Goal: Task Accomplishment & Management: Complete application form

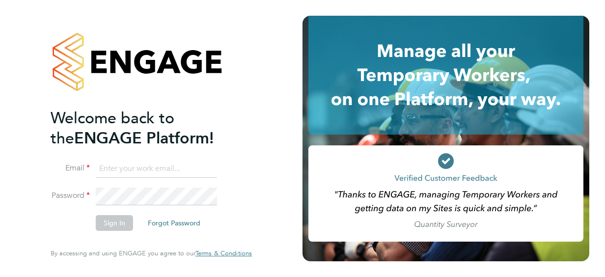
type input "[PERSON_NAME][EMAIL_ADDRESS][DOMAIN_NAME]"
click at [120, 227] on button "Sign In" at bounding box center [114, 223] width 37 height 16
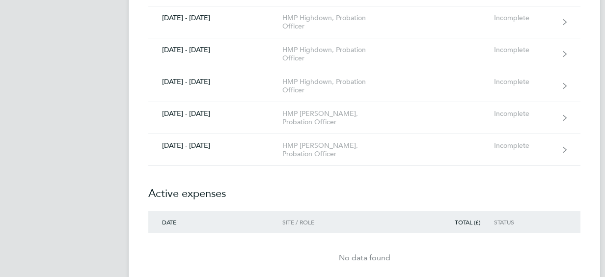
scroll to position [962, 0]
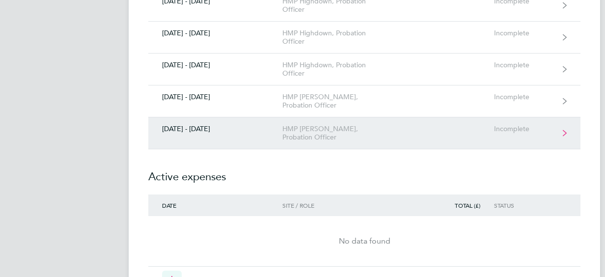
click at [323, 128] on div "HMP [PERSON_NAME], Probation Officer" at bounding box center [338, 133] width 112 height 17
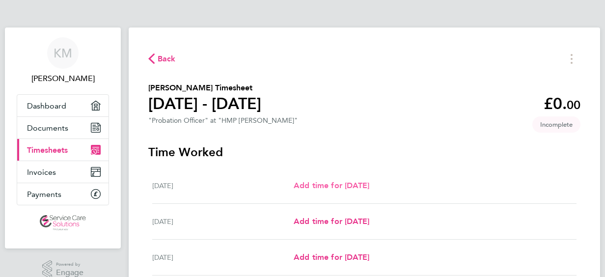
click at [332, 186] on span "Add time for [DATE]" at bounding box center [332, 185] width 76 height 9
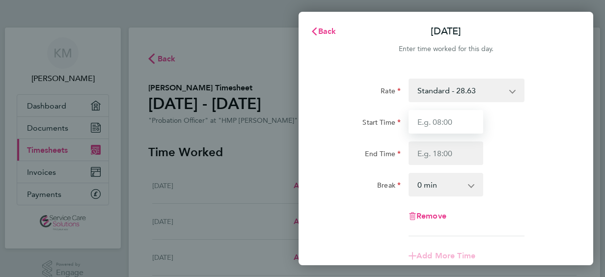
click at [444, 120] on input "Start Time" at bounding box center [445, 122] width 75 height 24
type input "08:00"
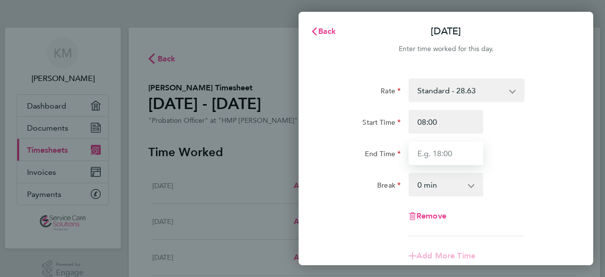
type input "17:30"
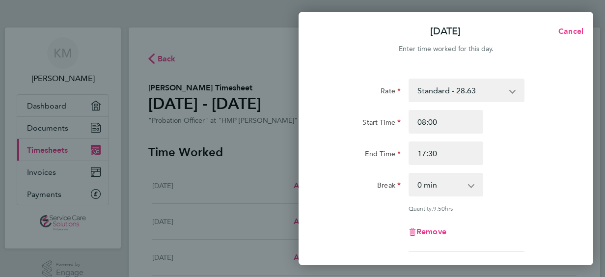
click at [428, 182] on select "0 min 15 min 30 min 45 min 60 min 75 min 90 min" at bounding box center [439, 185] width 61 height 22
select select "30"
click at [409, 174] on select "0 min 15 min 30 min 45 min 60 min 75 min 90 min" at bounding box center [439, 185] width 61 height 22
click at [327, 155] on div "End Time" at bounding box center [363, 151] width 75 height 20
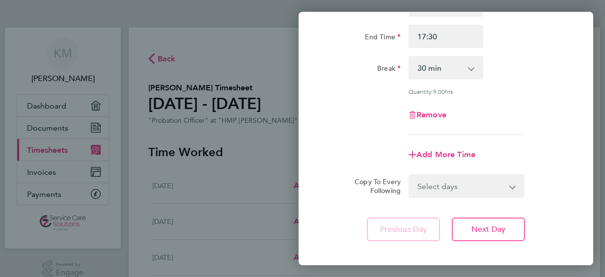
scroll to position [166, 0]
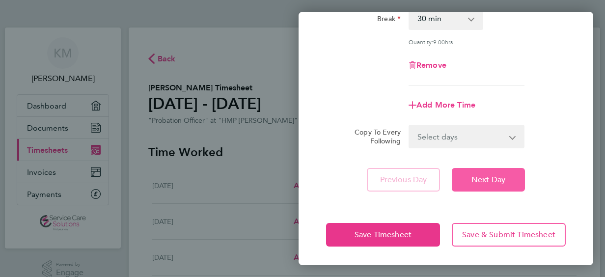
click at [476, 181] on span "Next Day" at bounding box center [488, 180] width 34 height 10
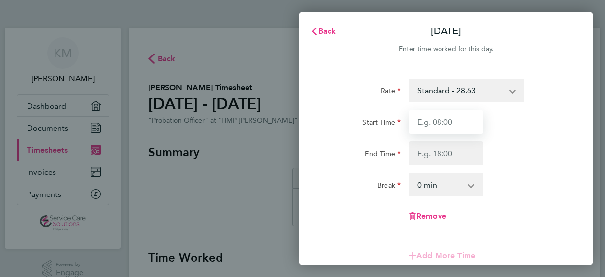
click at [461, 121] on input "Start Time" at bounding box center [445, 122] width 75 height 24
type input "08:00"
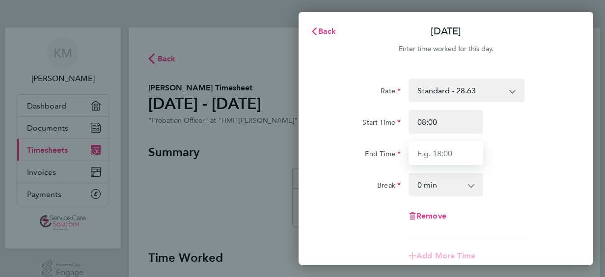
type input "17:30"
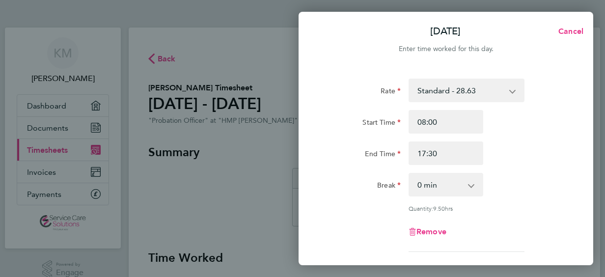
click at [474, 187] on app-icon-cross-button at bounding box center [476, 185] width 12 height 22
click at [468, 187] on select "0 min 15 min 30 min 45 min 60 min 75 min 90 min" at bounding box center [439, 185] width 61 height 22
select select "30"
click at [409, 174] on select "0 min 15 min 30 min 45 min 60 min 75 min 90 min" at bounding box center [439, 185] width 61 height 22
click at [541, 140] on div "Start Time 08:00 End Time 17:30" at bounding box center [445, 137] width 247 height 55
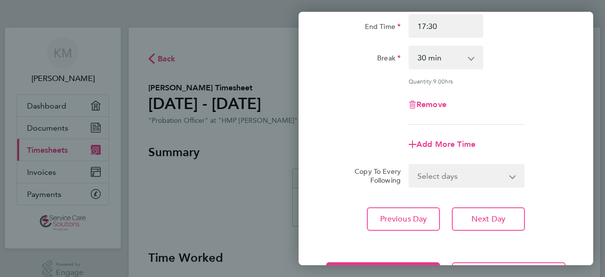
scroll to position [166, 0]
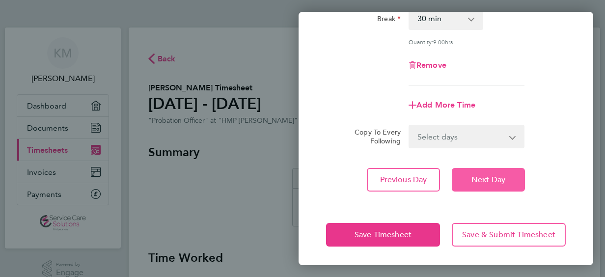
click at [504, 178] on span "Next Day" at bounding box center [488, 180] width 34 height 10
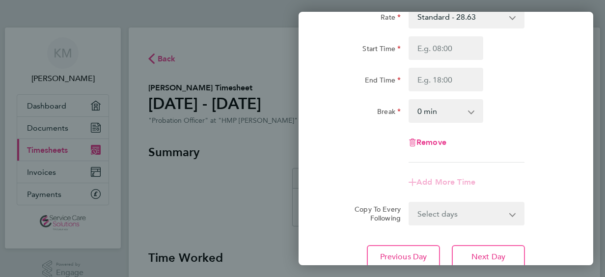
scroll to position [73, 0]
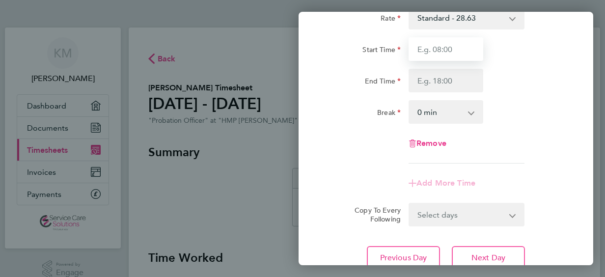
click at [458, 46] on input "Start Time" at bounding box center [445, 49] width 75 height 24
type input "08:00"
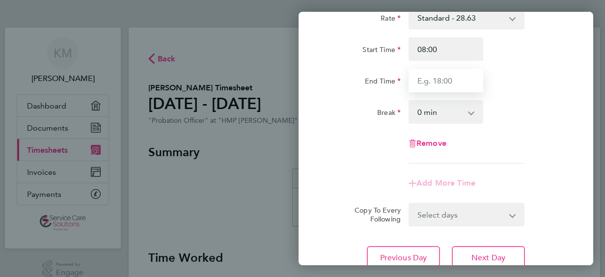
type input "17:30"
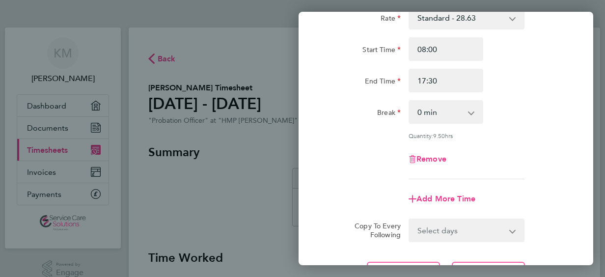
click at [466, 108] on select "0 min 15 min 30 min 45 min 60 min 75 min 90 min" at bounding box center [439, 112] width 61 height 22
select select "30"
click at [409, 101] on select "0 min 15 min 30 min 45 min 60 min 75 min 90 min" at bounding box center [439, 112] width 61 height 22
click at [541, 139] on div "Rate Standard - 28.63 Start Time 08:00 End Time 17:30 Break 0 min 15 min 30 min…" at bounding box center [446, 92] width 240 height 173
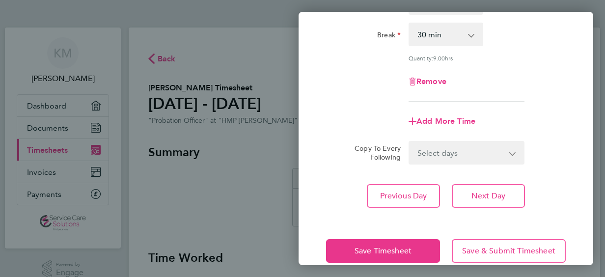
scroll to position [151, 0]
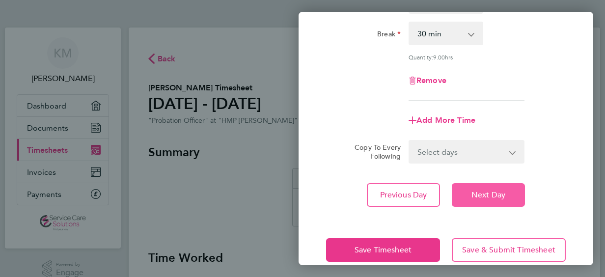
click at [514, 191] on button "Next Day" at bounding box center [488, 195] width 73 height 24
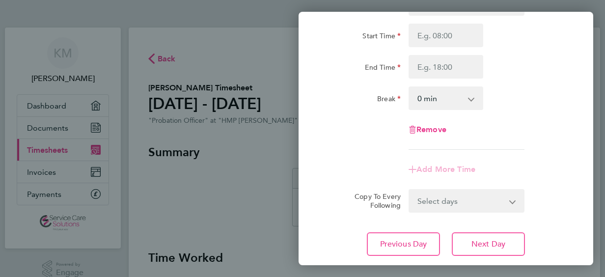
scroll to position [53, 0]
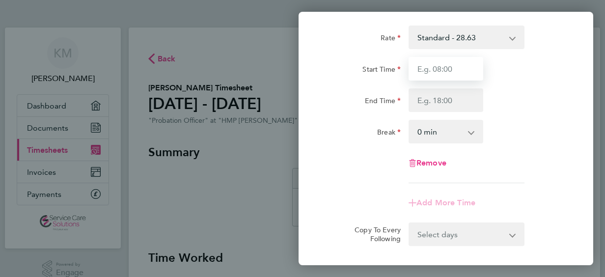
click at [457, 62] on input "Start Time" at bounding box center [445, 69] width 75 height 24
type input "08:00"
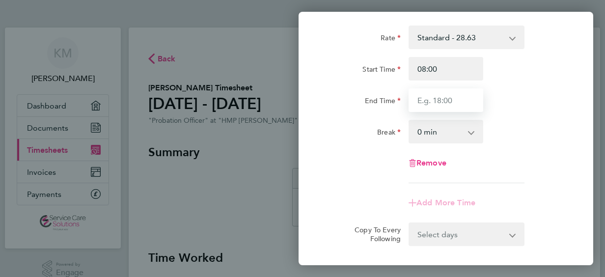
type input "17:30"
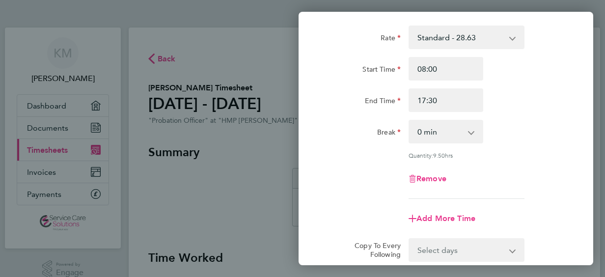
click at [461, 131] on select "0 min 15 min 30 min 45 min 60 min 75 min 90 min" at bounding box center [439, 132] width 61 height 22
select select "30"
click at [409, 121] on select "0 min 15 min 30 min 45 min 60 min 75 min 90 min" at bounding box center [439, 132] width 61 height 22
click at [332, 151] on div "Quantity: 9.00 hrs" at bounding box center [445, 155] width 247 height 8
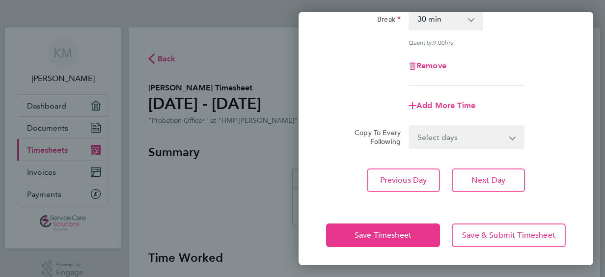
scroll to position [166, 0]
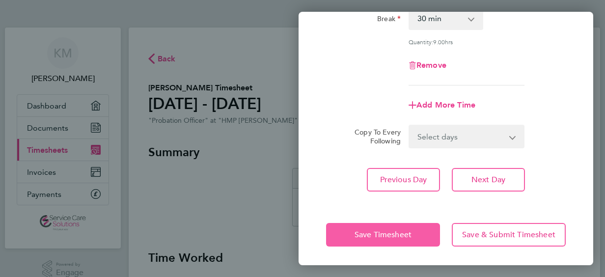
click at [349, 225] on button "Save Timesheet" at bounding box center [383, 235] width 114 height 24
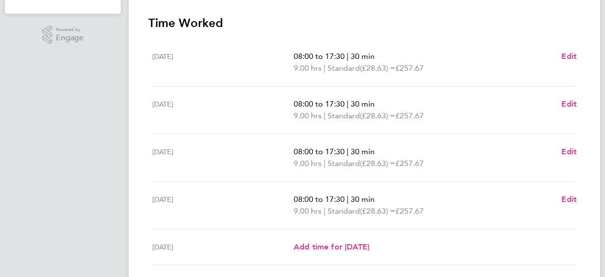
scroll to position [255, 0]
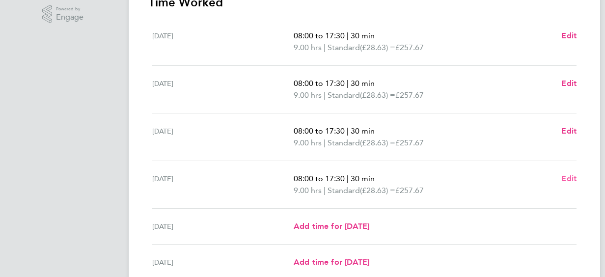
click at [563, 175] on span "Edit" at bounding box center [568, 178] width 15 height 9
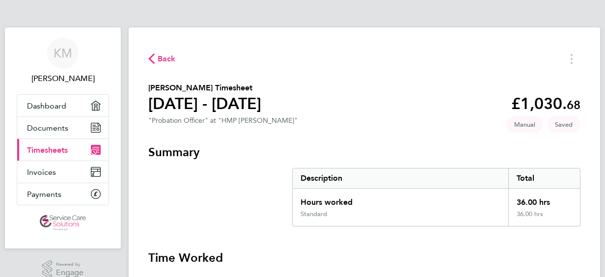
select select "30"
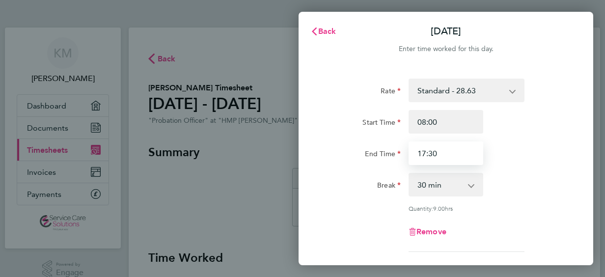
click at [436, 151] on input "17:30" at bounding box center [445, 153] width 75 height 24
type input "1"
type input "16:00"
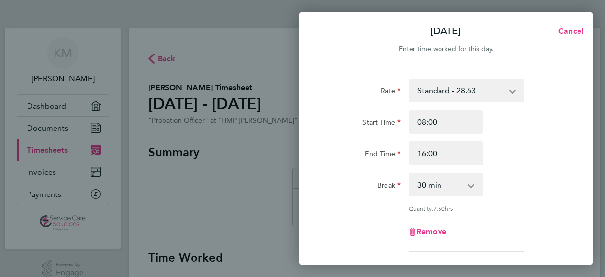
click at [333, 190] on div "Break" at bounding box center [363, 183] width 75 height 20
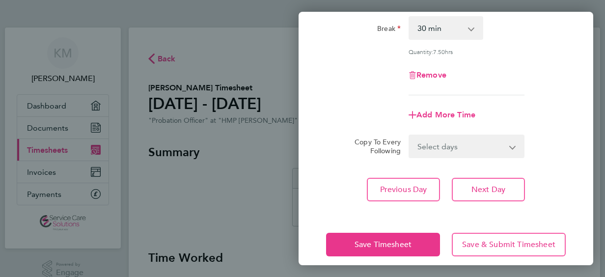
scroll to position [157, 0]
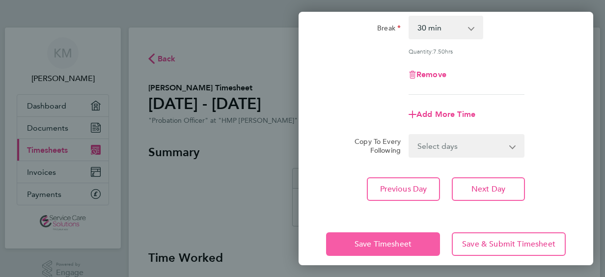
click at [347, 233] on button "Save Timesheet" at bounding box center [383, 244] width 114 height 24
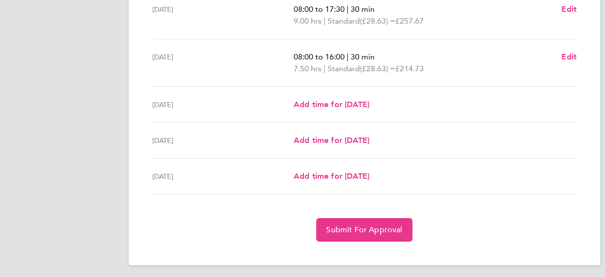
scroll to position [380, 0]
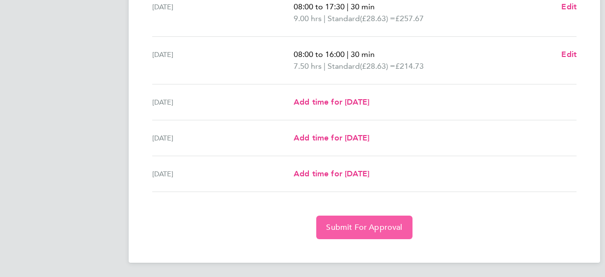
click at [380, 222] on span "Submit For Approval" at bounding box center [364, 227] width 76 height 10
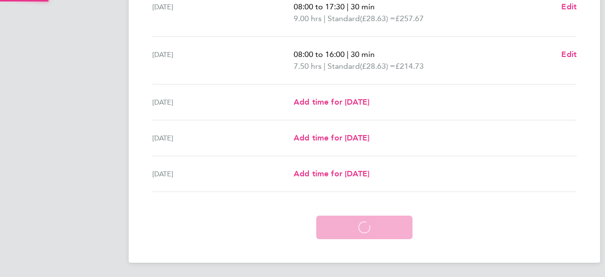
scroll to position [332, 0]
